Goal: Information Seeking & Learning: Learn about a topic

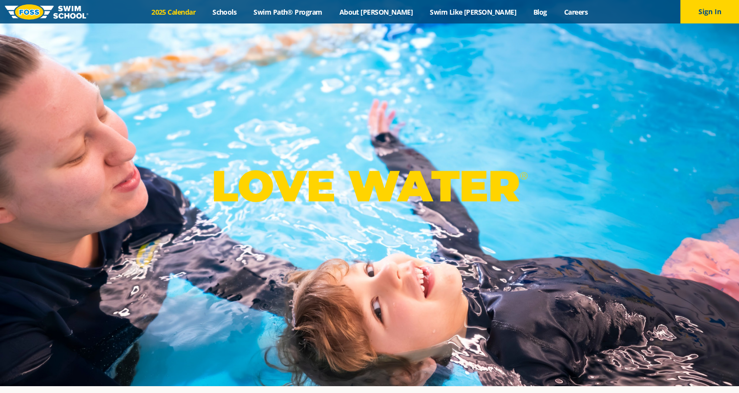
click at [204, 12] on link "2025 Calendar" at bounding box center [173, 11] width 61 height 9
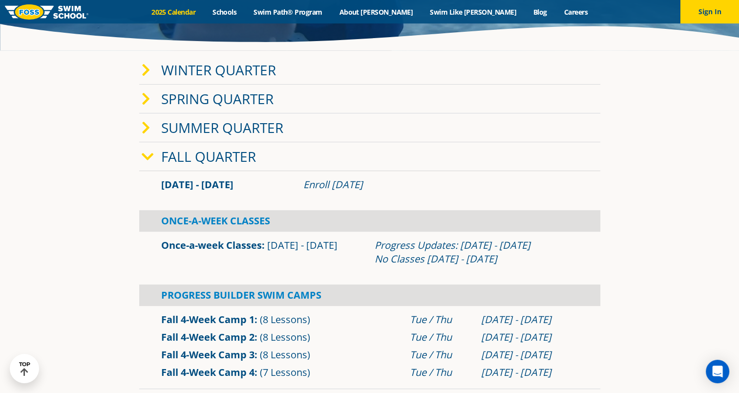
scroll to position [213, 0]
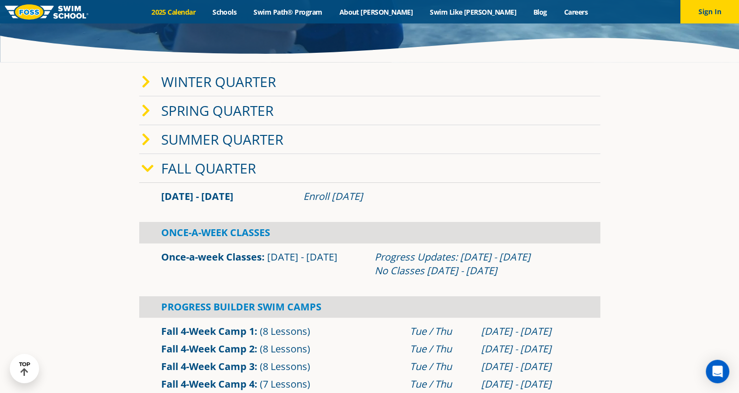
click at [227, 85] on link "Winter Quarter" at bounding box center [218, 81] width 115 height 19
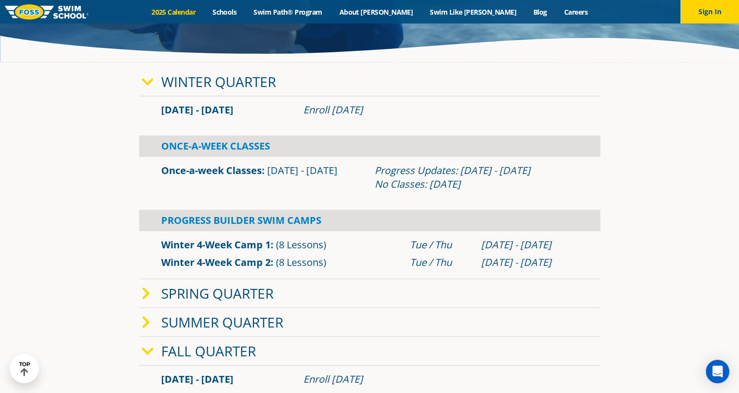
click at [227, 85] on link "Winter Quarter" at bounding box center [218, 81] width 115 height 19
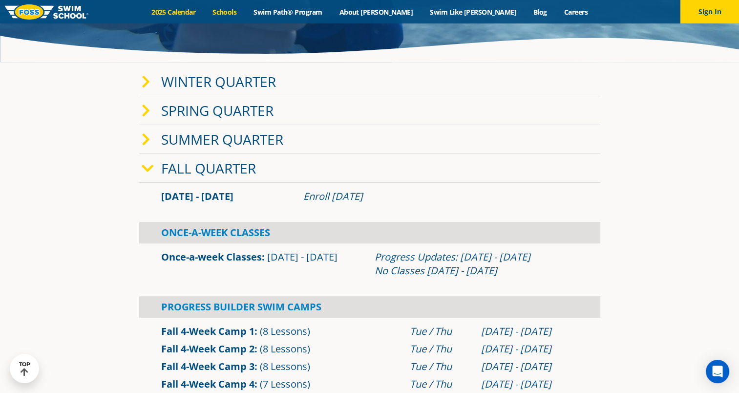
click at [245, 16] on link "Schools" at bounding box center [224, 11] width 41 height 9
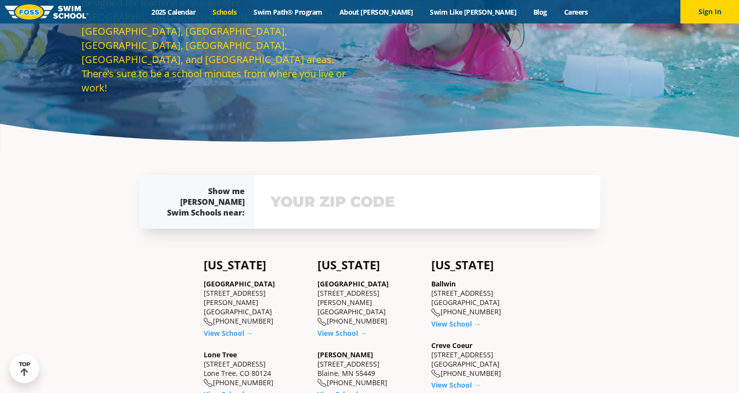
scroll to position [137, 0]
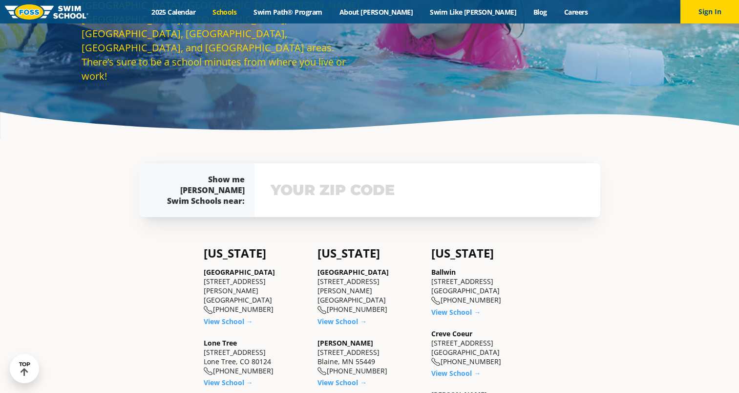
click at [306, 205] on div "View school & class schedule" at bounding box center [428, 190] width 346 height 54
click at [315, 191] on input "text" at bounding box center [427, 190] width 319 height 28
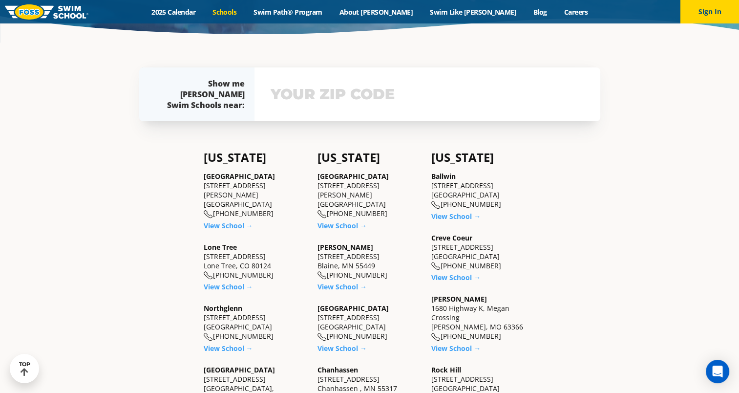
scroll to position [251, 0]
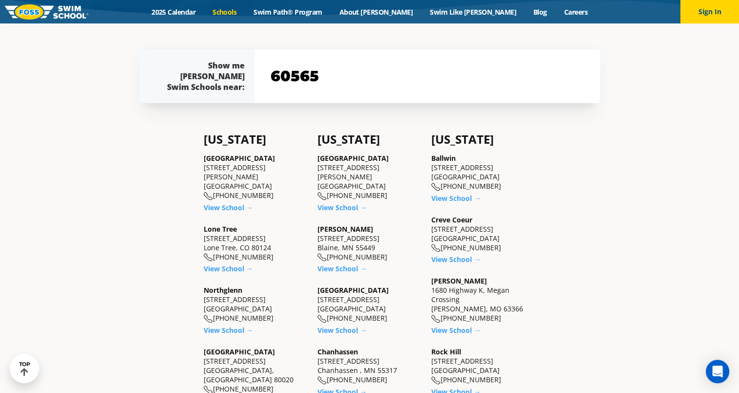
type input "60565"
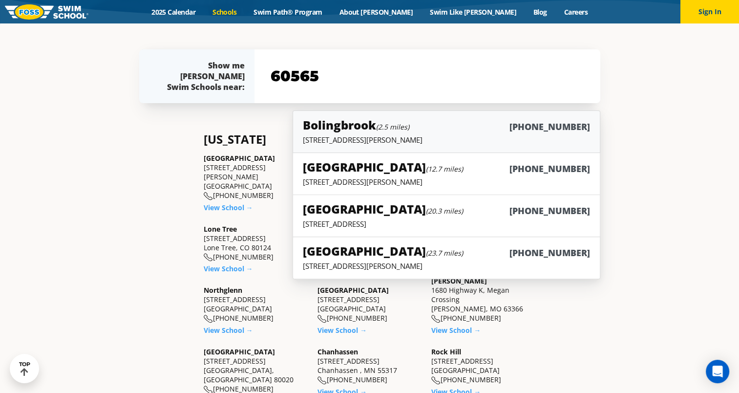
click at [353, 137] on p "155 N. Weber Road , Bolingbrook, IL 60490" at bounding box center [446, 140] width 287 height 10
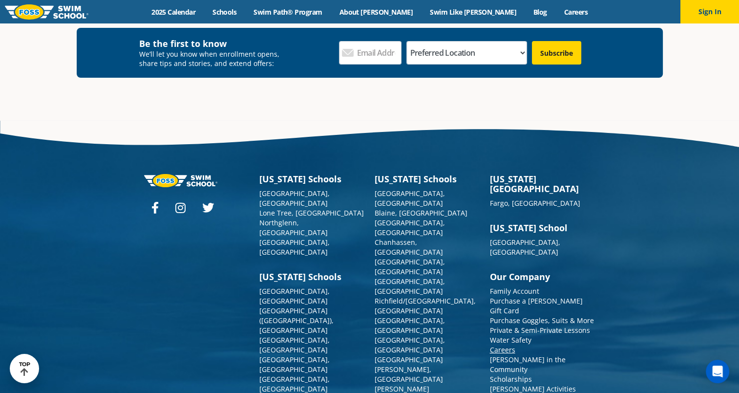
scroll to position [3507, 0]
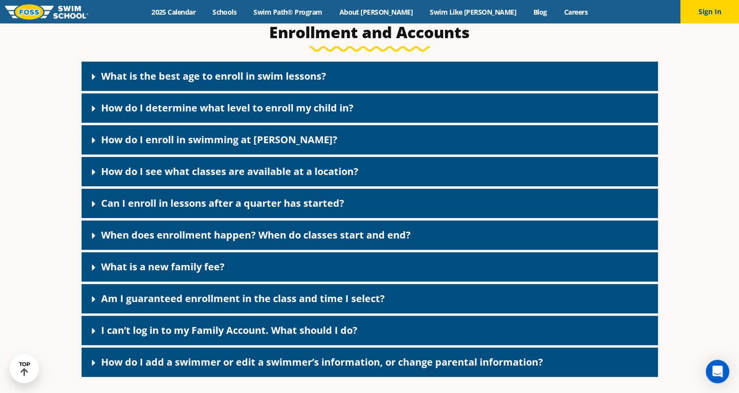
scroll to position [416, 0]
click at [366, 163] on div "How do I see what classes are available at a location?" at bounding box center [370, 171] width 576 height 29
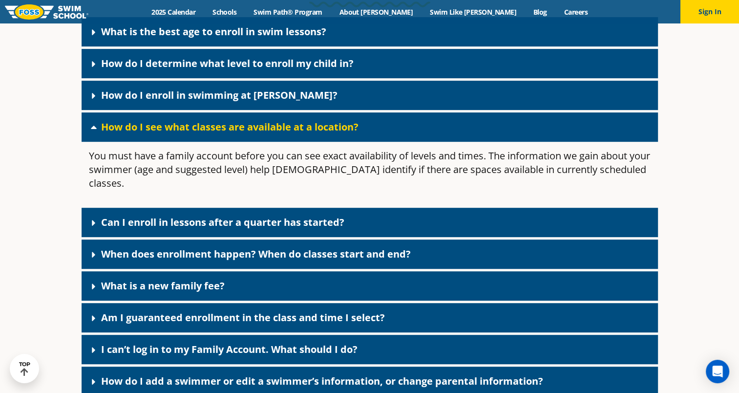
scroll to position [461, 0]
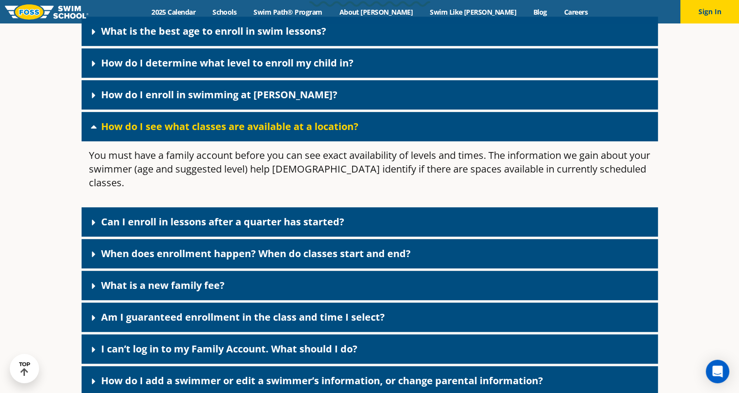
click at [345, 207] on div "Can I enroll in lessons after a quarter has started?" at bounding box center [370, 221] width 576 height 29
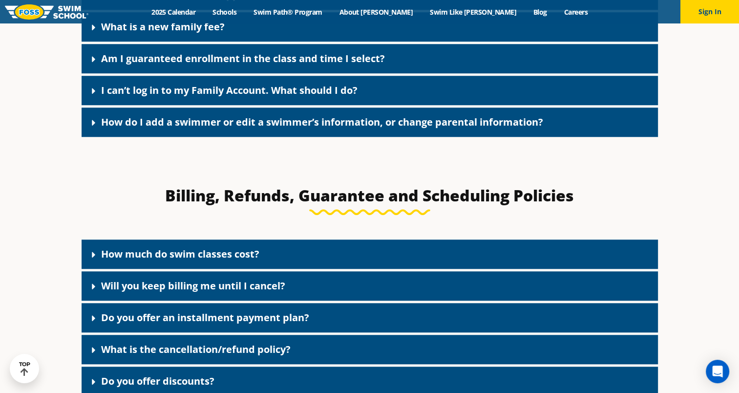
scroll to position [775, 0]
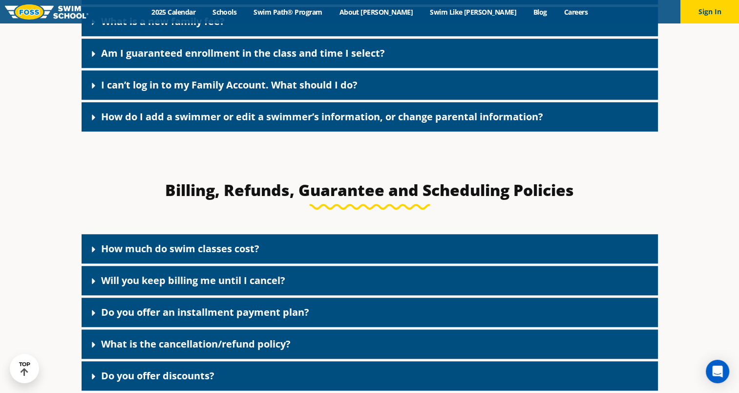
click at [267, 234] on div "How much do swim classes cost?" at bounding box center [370, 248] width 576 height 29
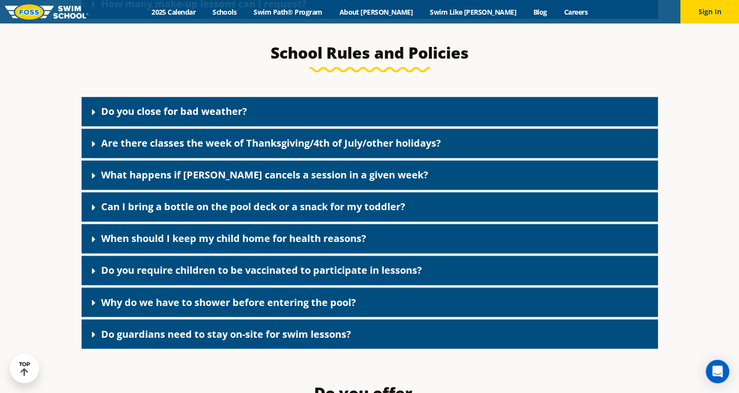
scroll to position [1564, 0]
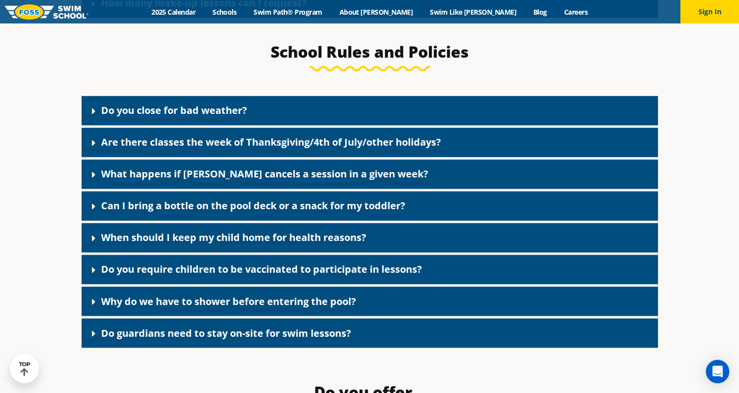
click at [256, 199] on link "Can I bring a bottle on the pool deck or a snack for my toddler?" at bounding box center [253, 205] width 304 height 13
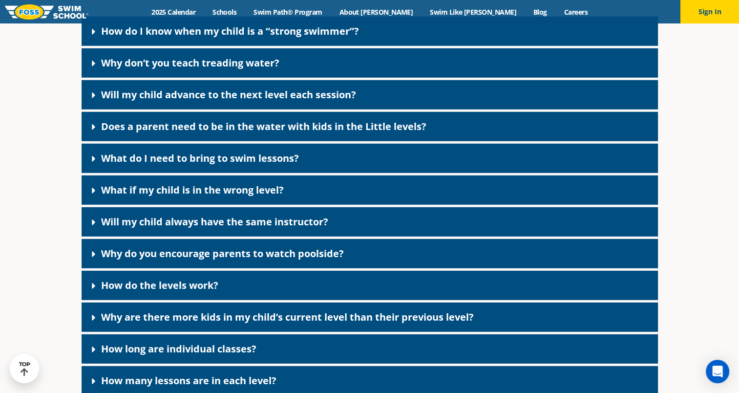
scroll to position [2807, 0]
click at [258, 147] on div "What do I need to bring to swim lessons?" at bounding box center [370, 157] width 576 height 29
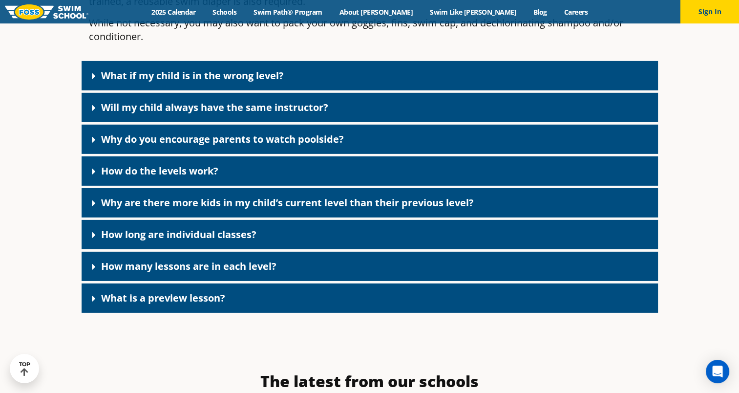
scroll to position [3007, 0]
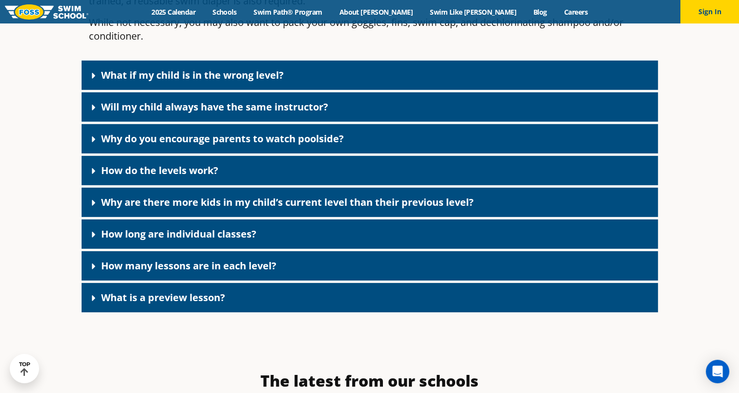
click at [227, 195] on div "Why are there more kids in my child’s current level than their previous level?" at bounding box center [370, 202] width 576 height 29
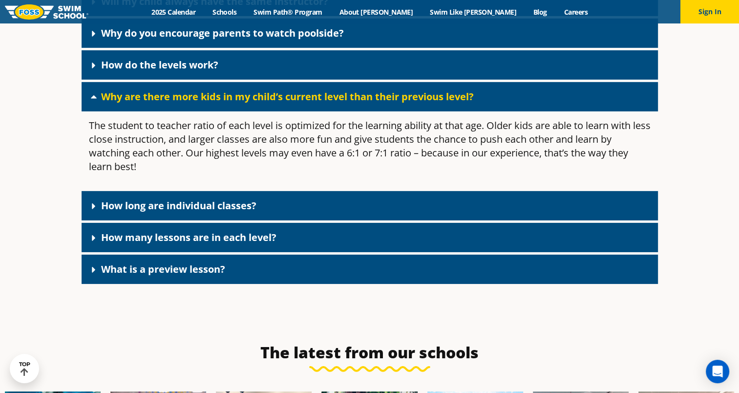
scroll to position [3113, 0]
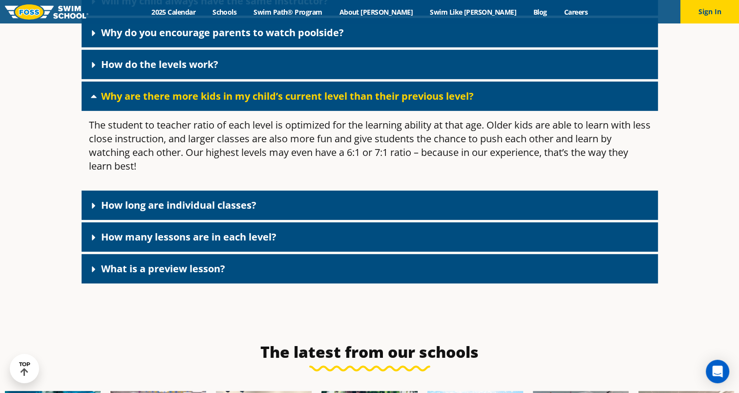
click at [225, 206] on link "How long are individual classes?" at bounding box center [178, 204] width 155 height 13
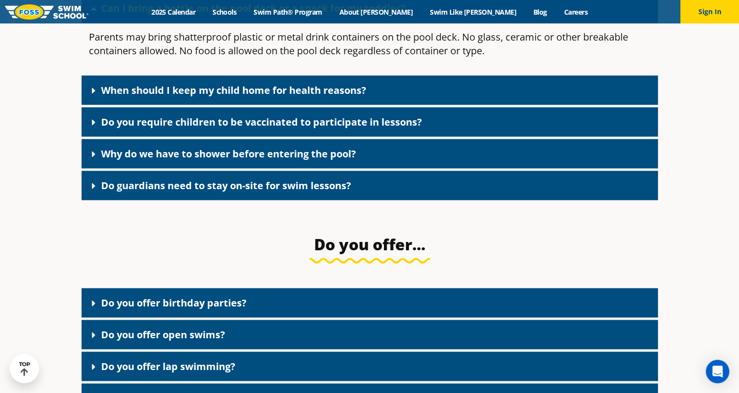
scroll to position [1761, 0]
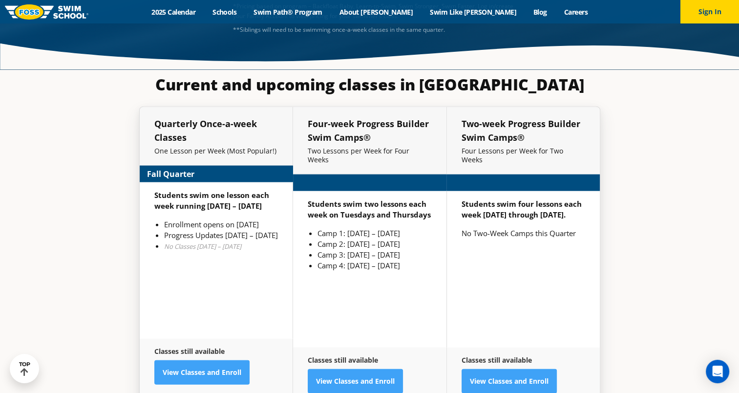
scroll to position [2216, 0]
